Goal: Transaction & Acquisition: Book appointment/travel/reservation

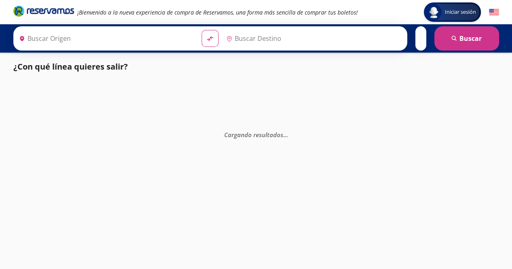
type input "[GEOGRAPHIC_DATA], [GEOGRAPHIC_DATA]"
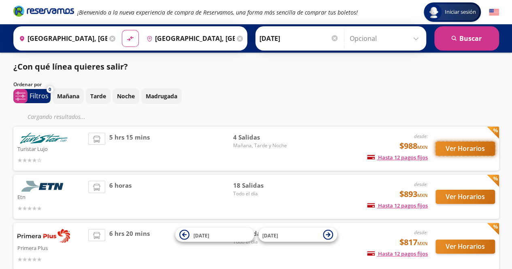
click at [457, 153] on button "Ver Horarios" at bounding box center [464, 149] width 59 height 14
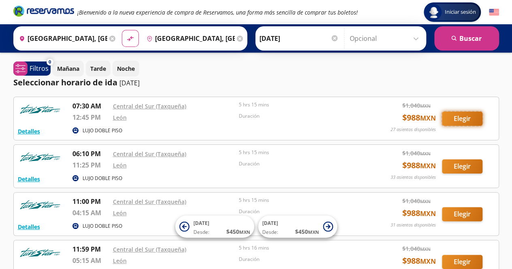
click at [448, 115] on button "Elegir" at bounding box center [462, 119] width 40 height 14
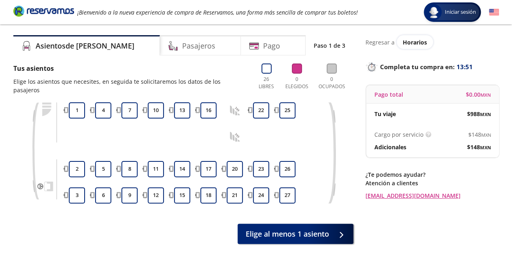
scroll to position [17, 0]
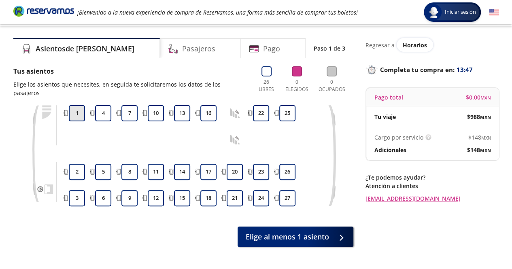
click at [77, 105] on button "1" at bounding box center [77, 113] width 16 height 16
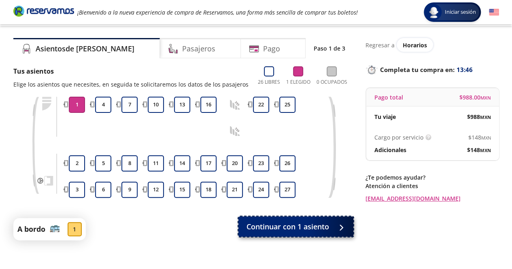
click at [299, 225] on span "Continuar con 1 asiento" at bounding box center [287, 226] width 83 height 11
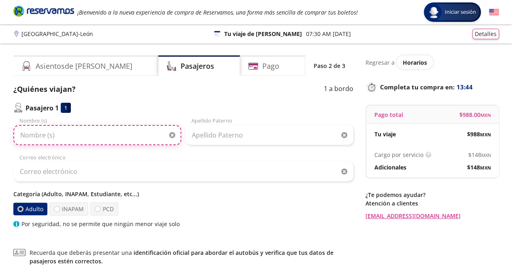
click at [124, 136] on input "Nombre (s)" at bounding box center [97, 135] width 168 height 20
type input "Diego"
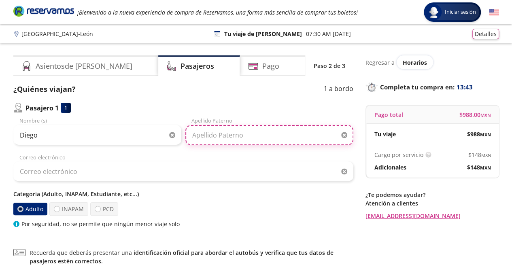
click at [228, 129] on input "Apellido Paterno" at bounding box center [269, 135] width 168 height 20
type input "[PERSON_NAME]"
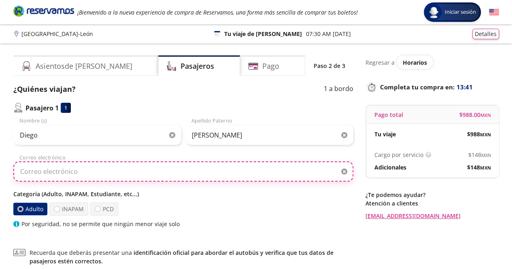
click at [64, 169] on input "Correo electrónico" at bounding box center [183, 171] width 340 height 20
type input "[EMAIL_ADDRESS][DOMAIN_NAME]"
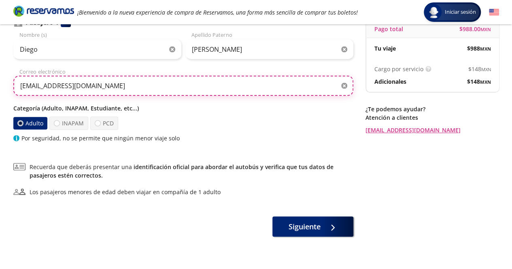
scroll to position [87, 0]
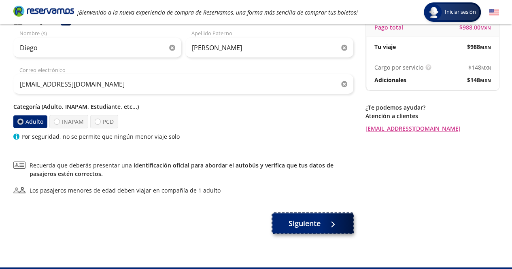
click at [320, 225] on span "Siguiente" at bounding box center [305, 223] width 32 height 11
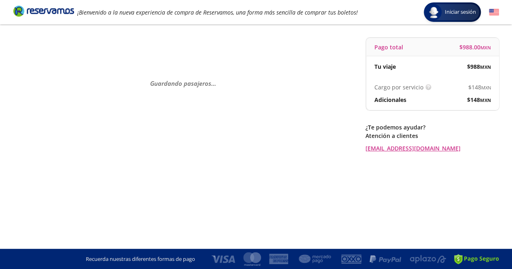
scroll to position [0, 0]
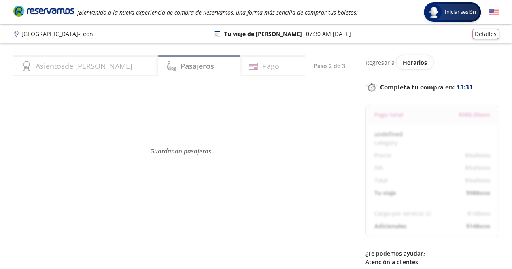
select select "MX"
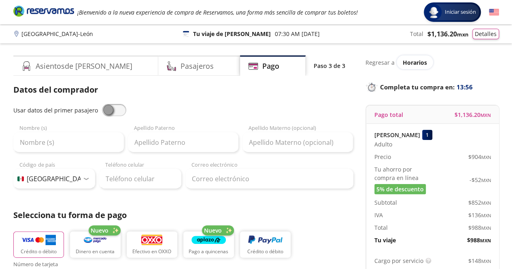
scroll to position [36, 0]
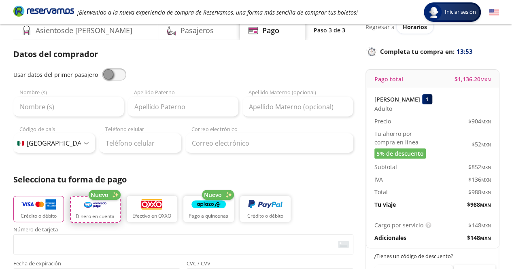
click at [83, 209] on img "button" at bounding box center [95, 205] width 30 height 12
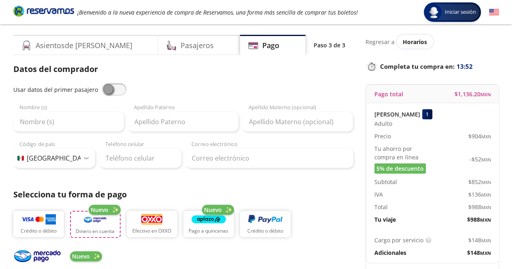
scroll to position [20, 0]
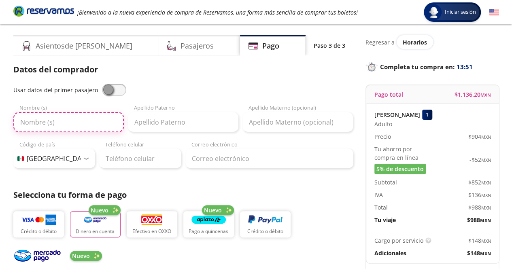
click at [89, 127] on input "Nombre (s)" at bounding box center [68, 122] width 110 height 20
type input "Diego"
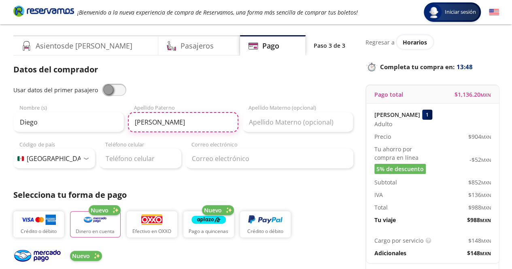
type input "[PERSON_NAME]"
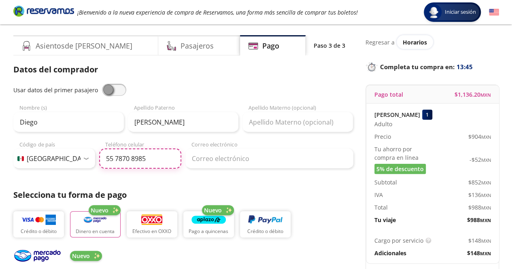
type input "55 7870 8985"
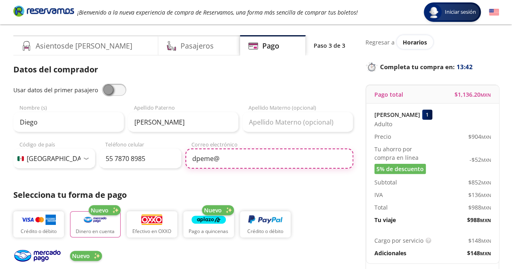
type input "[EMAIL_ADDRESS][DOMAIN_NAME]"
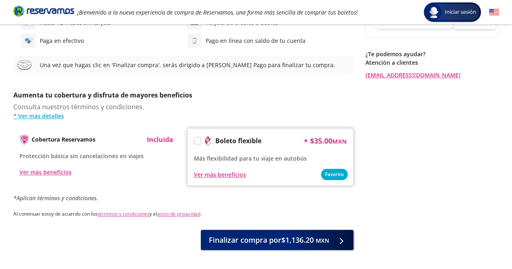
scroll to position [292, 0]
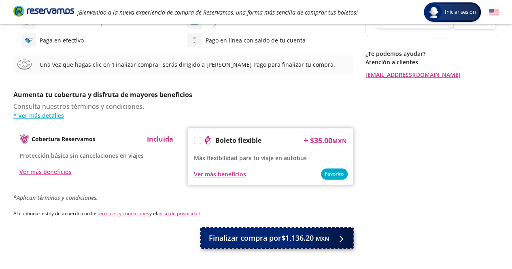
click at [244, 238] on span "Finalizar compra por $1,136.20 MXN" at bounding box center [269, 238] width 120 height 11
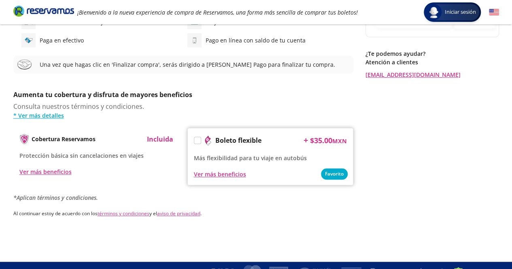
scroll to position [0, 0]
